Goal: Information Seeking & Learning: Learn about a topic

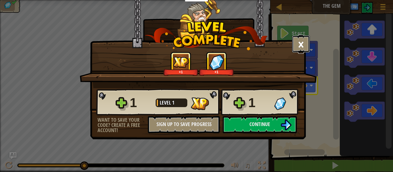
click at [301, 43] on button "×" at bounding box center [301, 43] width 18 height 17
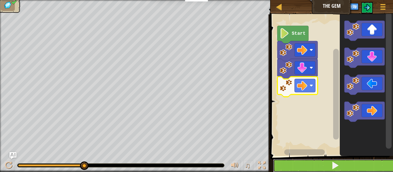
click at [337, 169] on span at bounding box center [335, 166] width 8 height 8
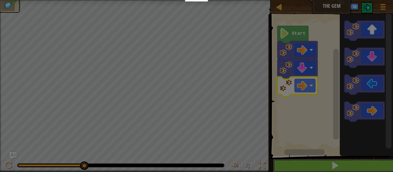
scroll to position [0, 0]
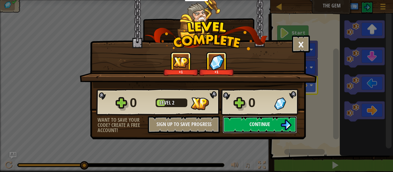
click at [266, 122] on span "Continue" at bounding box center [259, 124] width 21 height 7
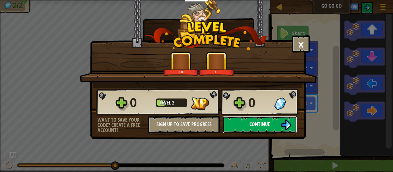
click at [271, 126] on button "Continue" at bounding box center [259, 124] width 74 height 17
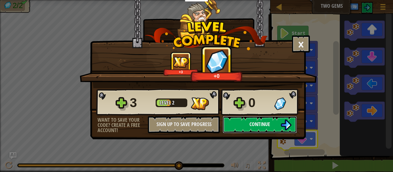
click at [268, 124] on span "Continue" at bounding box center [259, 124] width 21 height 7
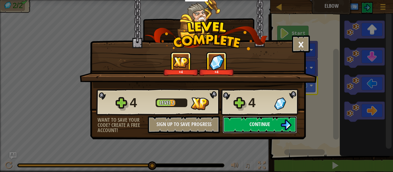
click at [267, 116] on button "Continue" at bounding box center [259, 124] width 74 height 17
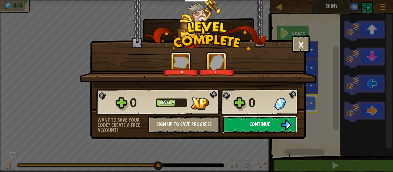
click at [270, 122] on span "Continue" at bounding box center [259, 124] width 21 height 7
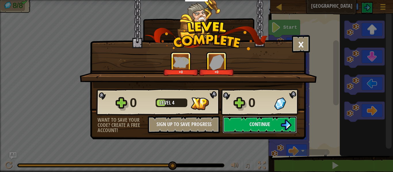
click at [271, 128] on button "Continue" at bounding box center [259, 124] width 74 height 17
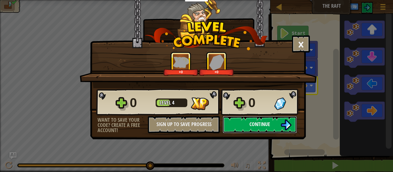
click at [260, 125] on span "Continue" at bounding box center [259, 124] width 21 height 7
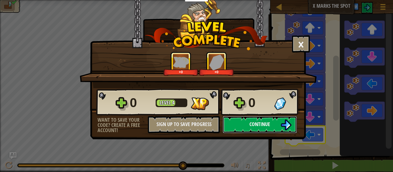
click at [265, 127] on span "Continue" at bounding box center [259, 124] width 21 height 7
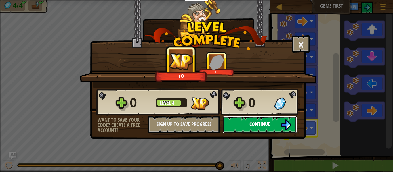
click at [267, 125] on span "Continue" at bounding box center [259, 124] width 21 height 7
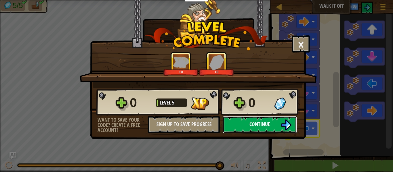
click at [275, 124] on button "Continue" at bounding box center [259, 124] width 74 height 17
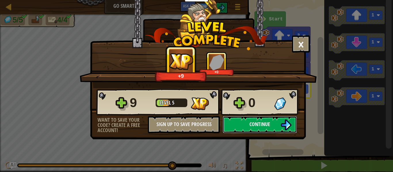
click at [274, 126] on button "Continue" at bounding box center [259, 124] width 74 height 17
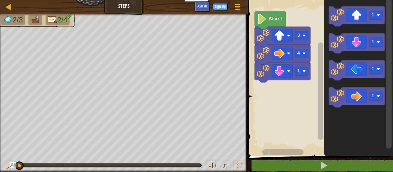
click at [0, 0] on div at bounding box center [0, 0] width 0 height 0
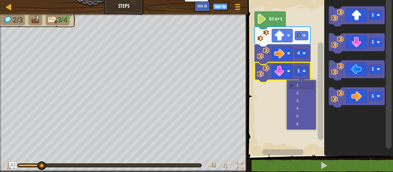
click at [297, 94] on rect "Blockly Workspace" at bounding box center [319, 76] width 147 height 159
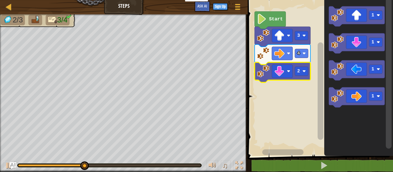
click at [302, 71] on rect "Blockly Workspace" at bounding box center [301, 71] width 13 height 9
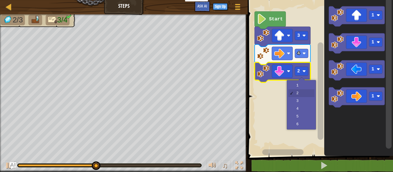
click at [299, 104] on rect "Blockly Workspace" at bounding box center [319, 76] width 147 height 159
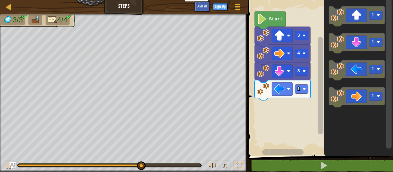
click at [0, 0] on div at bounding box center [0, 0] width 0 height 0
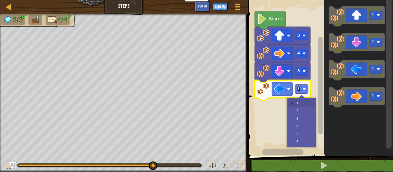
click at [298, 112] on rect "Blockly Workspace" at bounding box center [319, 76] width 147 height 159
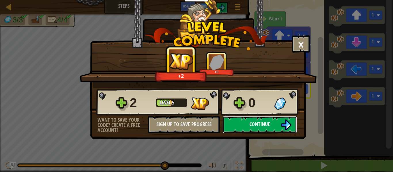
click at [272, 127] on button "Continue" at bounding box center [259, 124] width 74 height 17
